Goal: Navigation & Orientation: Find specific page/section

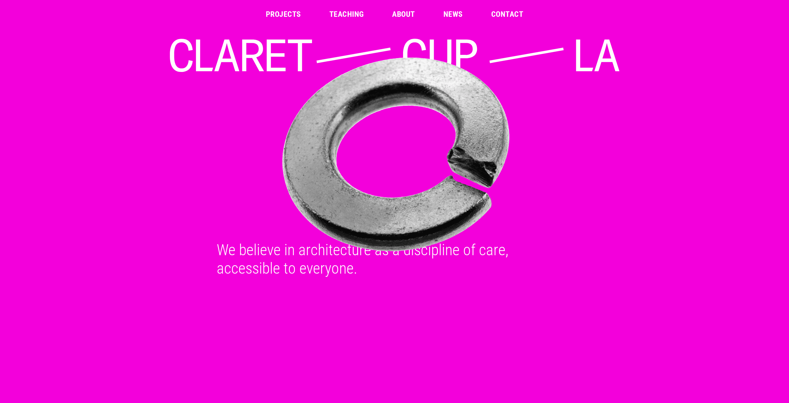
click at [405, 13] on link "About" at bounding box center [403, 14] width 23 height 8
click at [280, 12] on link "Projects" at bounding box center [283, 14] width 35 height 8
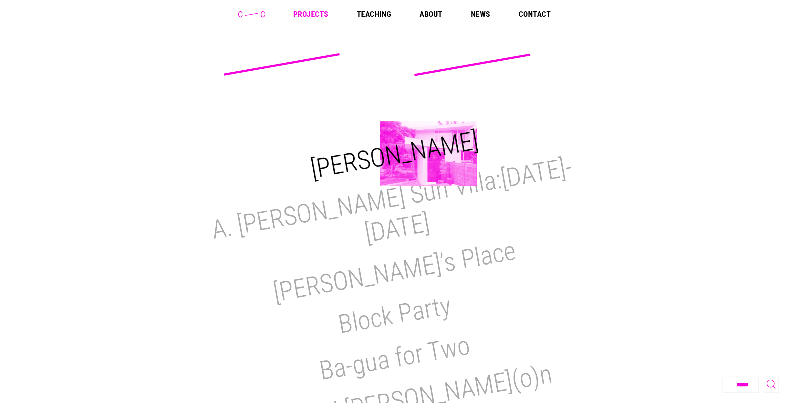
click at [428, 154] on h2 "M.H. Lair" at bounding box center [394, 154] width 172 height 59
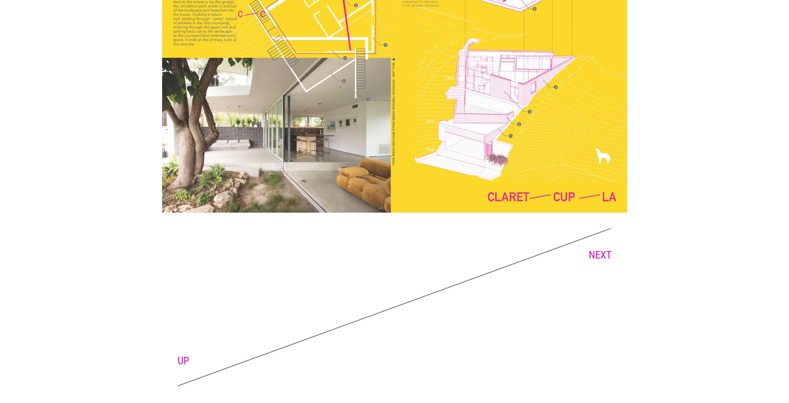
scroll to position [1515, 0]
